Goal: Use online tool/utility: Utilize a website feature to perform a specific function

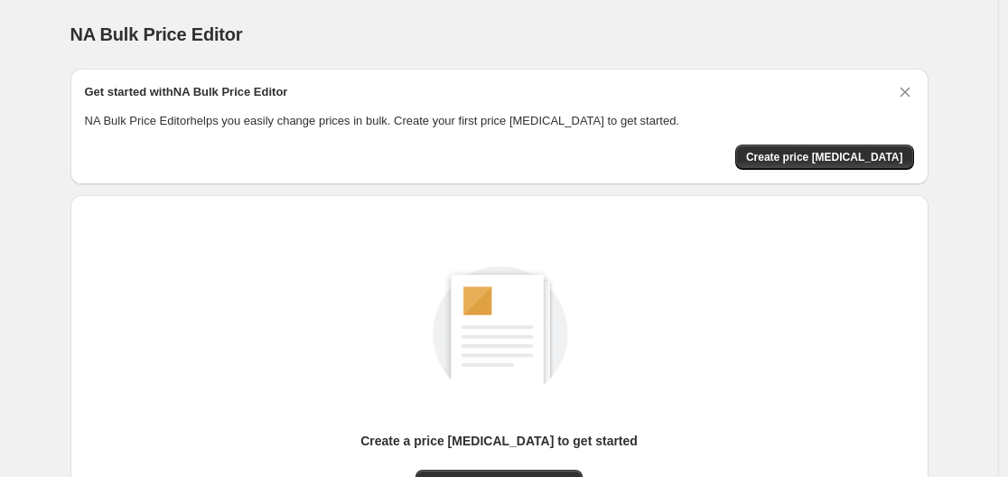
scroll to position [200, 0]
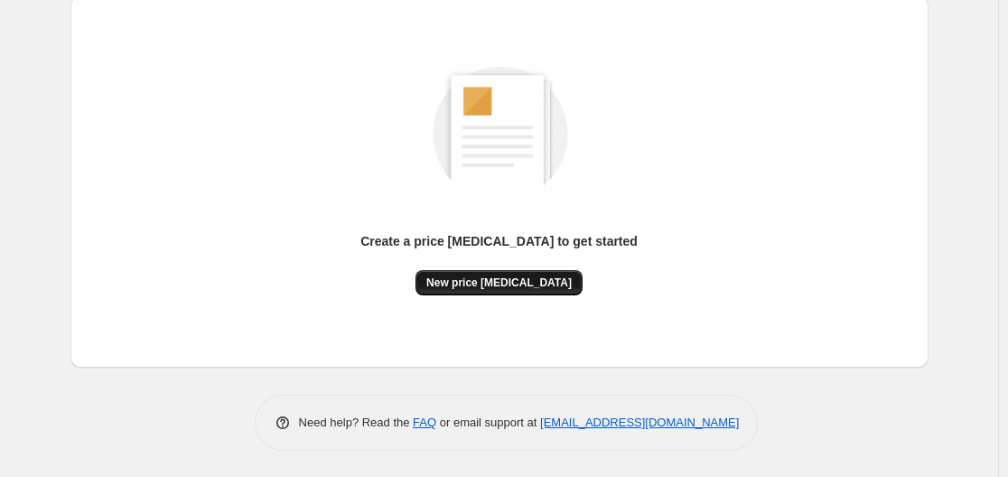
click at [522, 277] on span "New price [MEDICAL_DATA]" at bounding box center [498, 283] width 145 height 14
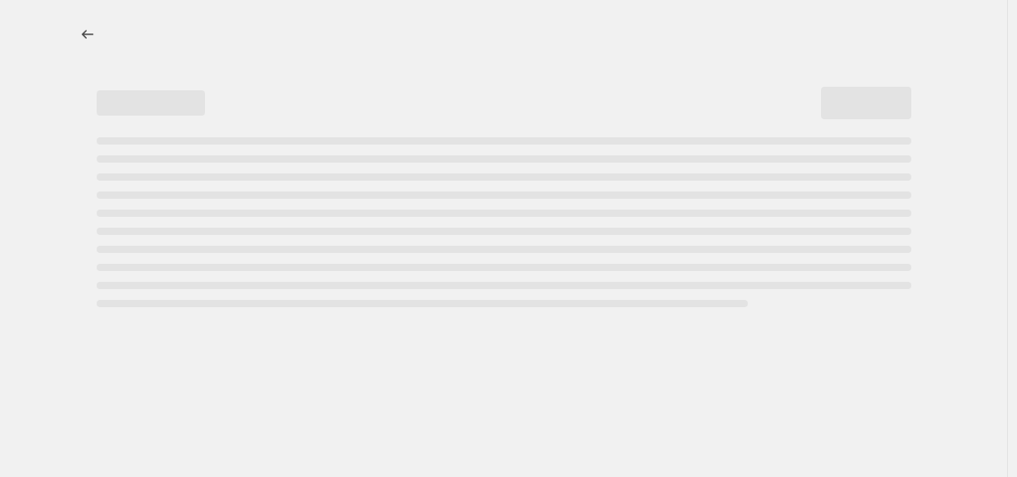
select select "percentage"
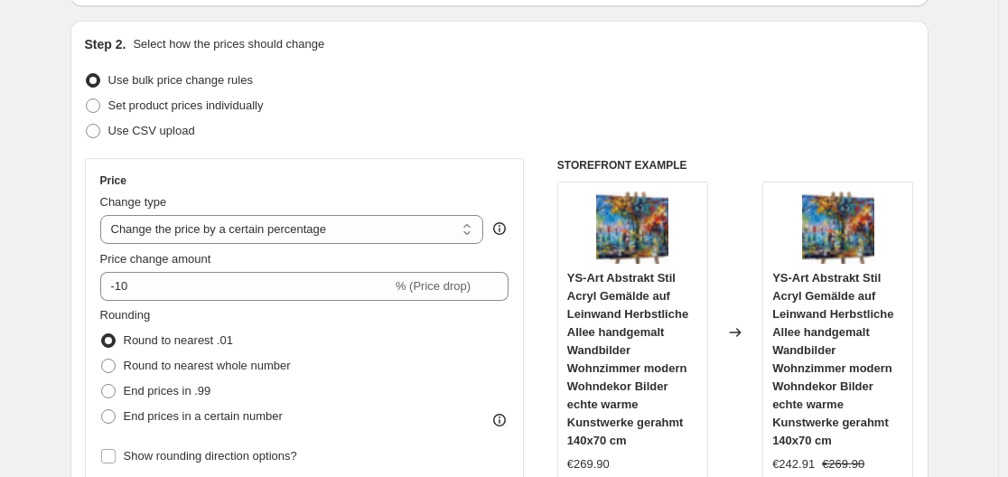
scroll to position [181, 0]
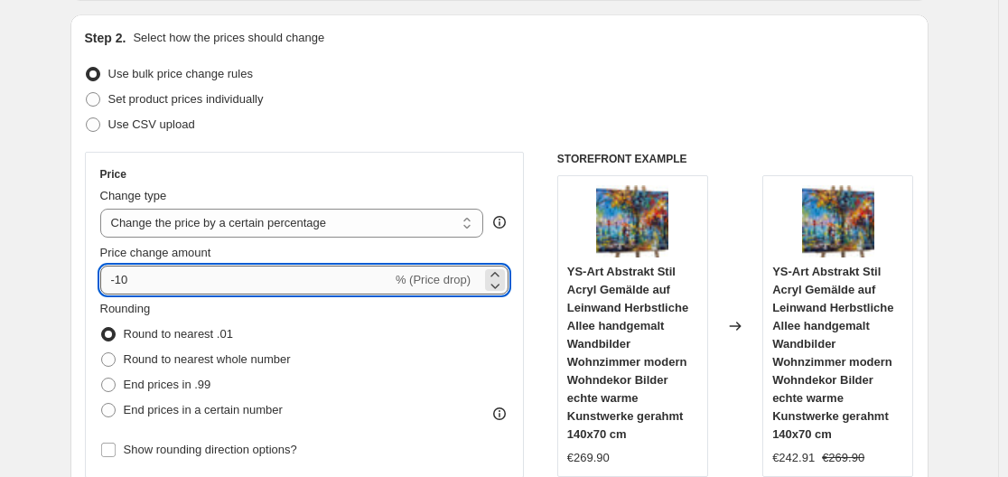
click at [298, 276] on input "-10" at bounding box center [246, 280] width 292 height 29
type input "-1"
type input "-35"
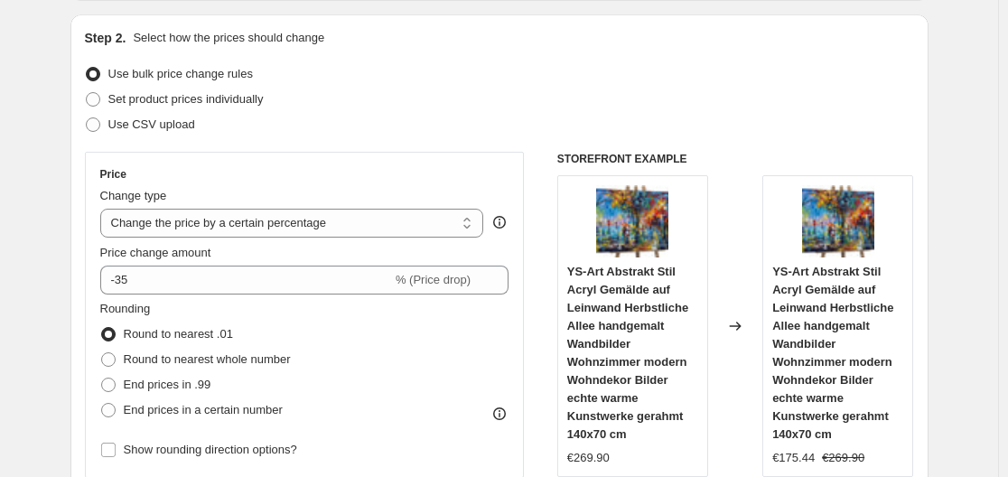
drag, startPoint x: 550, startPoint y: 67, endPoint x: 570, endPoint y: 88, distance: 28.8
click at [556, 67] on div "Use bulk price change rules" at bounding box center [499, 73] width 829 height 25
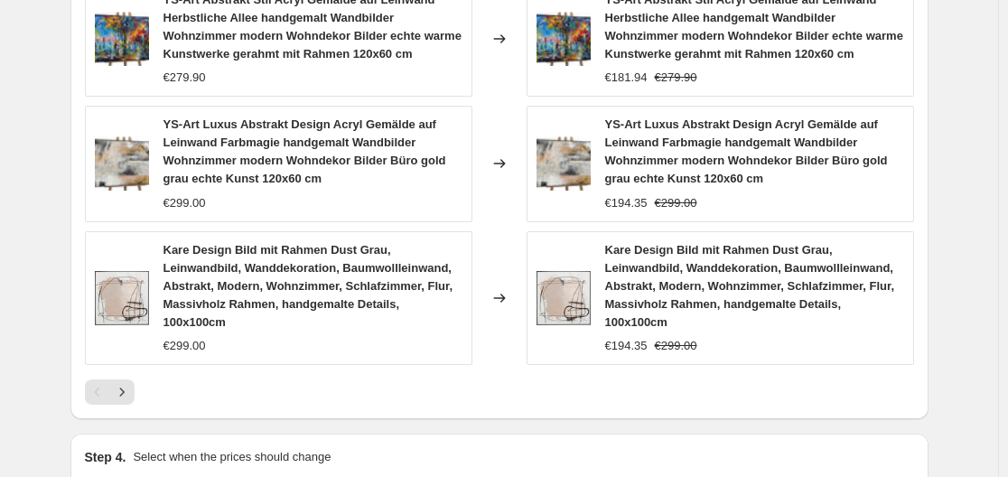
scroll to position [1557, 0]
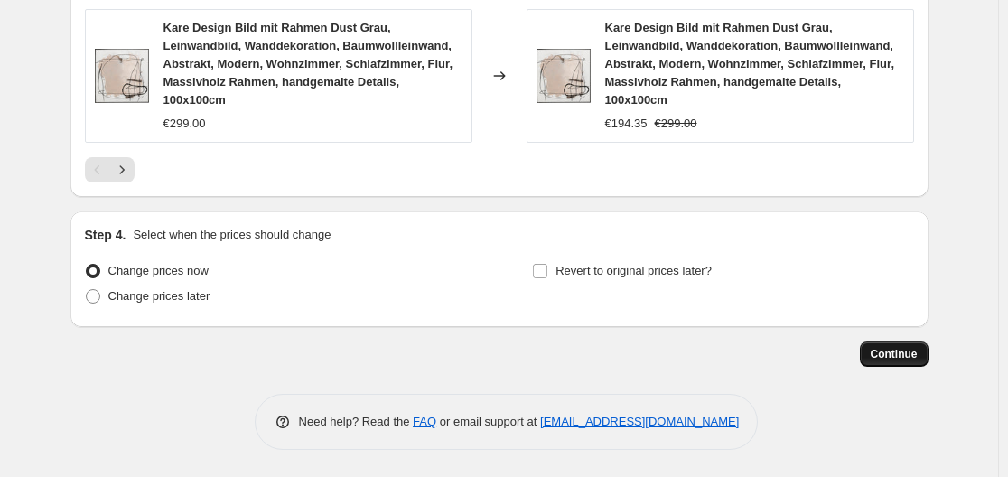
click at [889, 357] on span "Continue" at bounding box center [894, 354] width 47 height 14
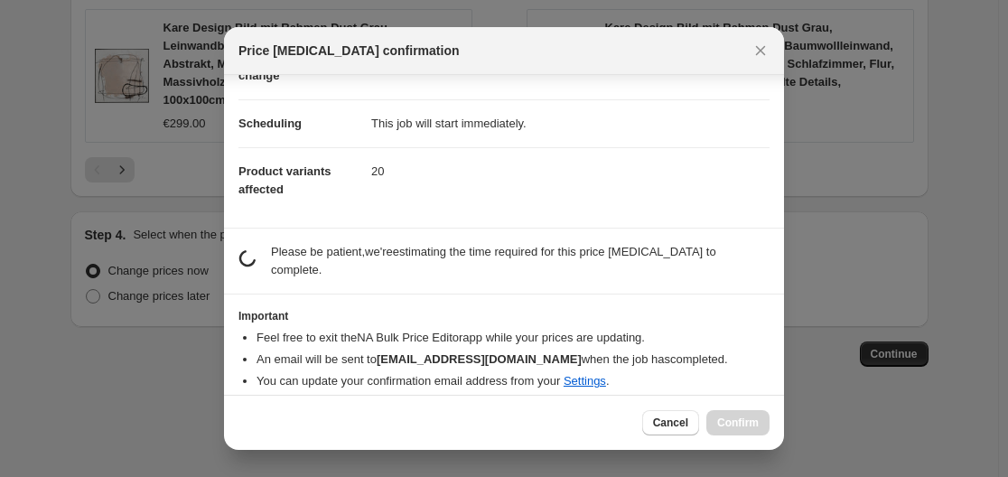
scroll to position [117, 0]
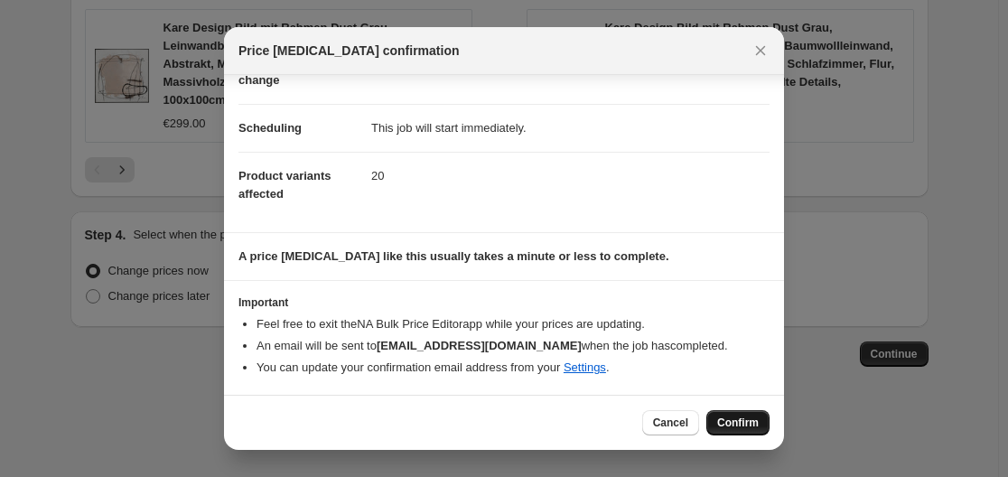
click at [724, 420] on span "Confirm" at bounding box center [738, 423] width 42 height 14
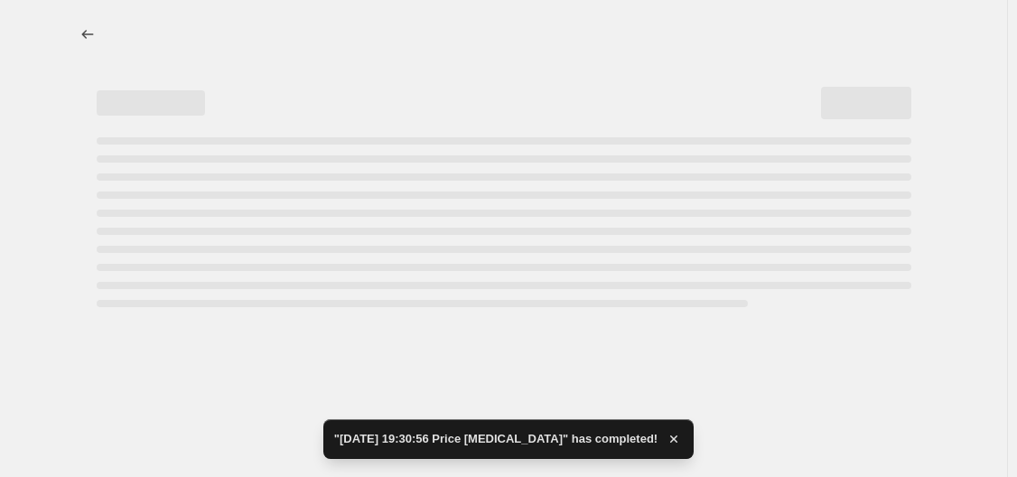
select select "percentage"
